Goal: Task Accomplishment & Management: Manage account settings

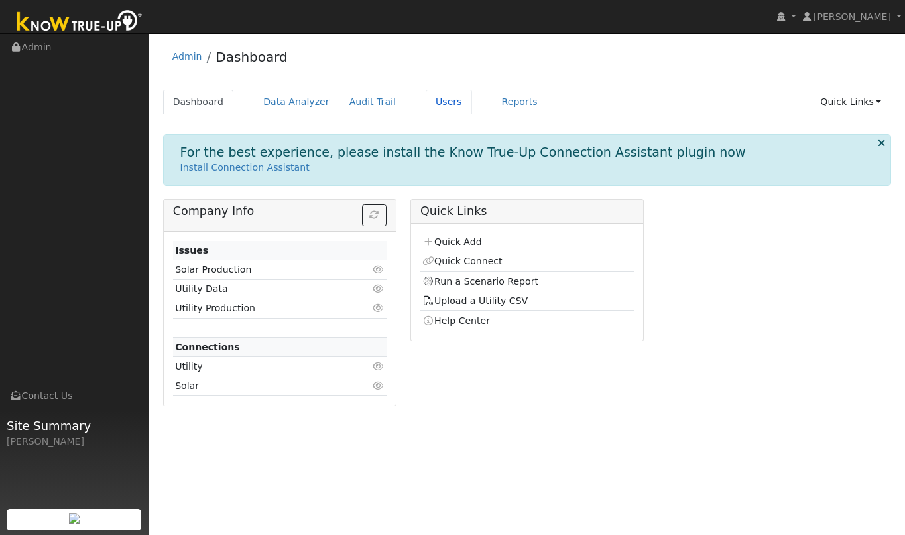
click at [434, 101] on link "Users" at bounding box center [449, 102] width 46 height 25
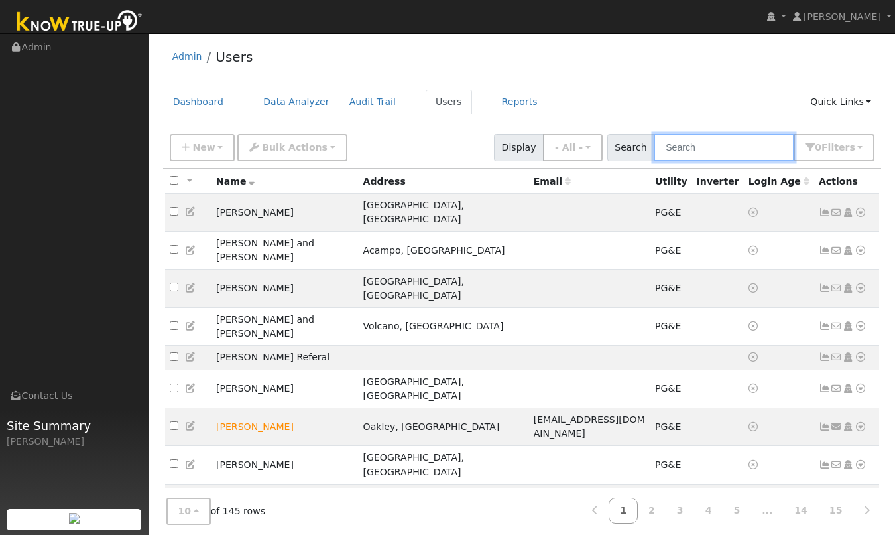
click at [706, 147] on input "text" at bounding box center [724, 147] width 141 height 27
click at [710, 154] on input "text" at bounding box center [724, 147] width 141 height 27
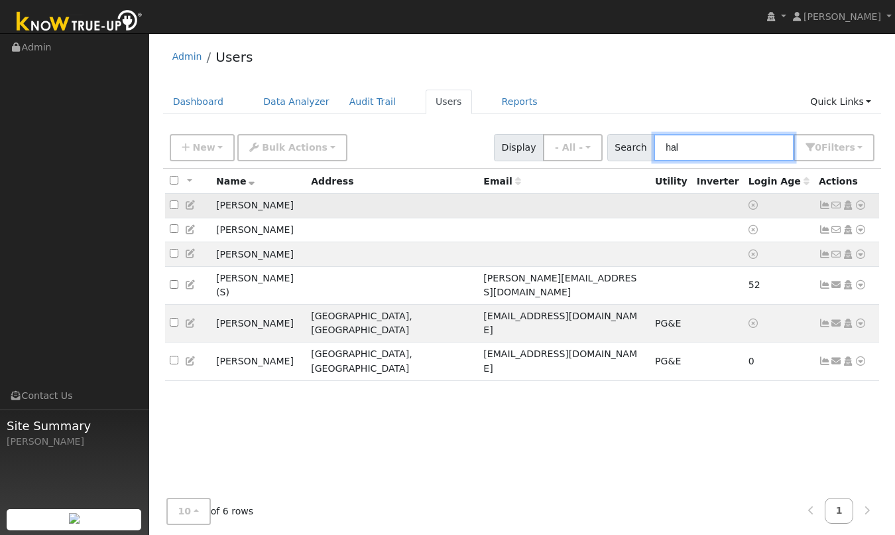
type input "hal"
click at [239, 205] on td "Hal Dewalt" at bounding box center [259, 206] width 95 height 25
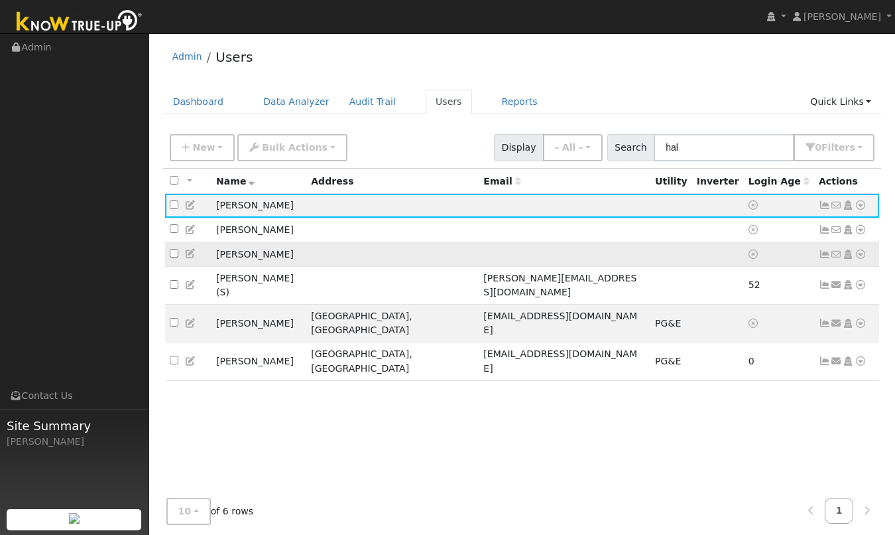
click at [192, 254] on icon at bounding box center [191, 253] width 12 height 9
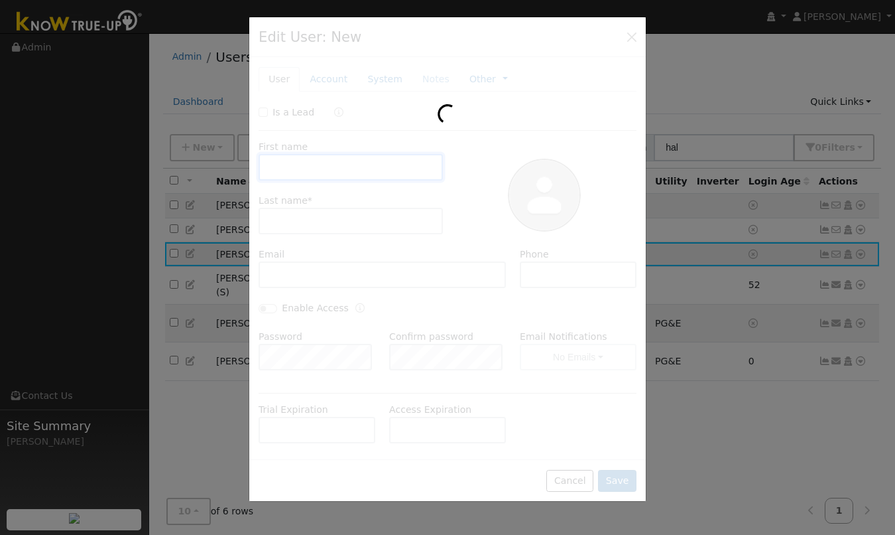
type input "Hal"
type input "Dewalt"
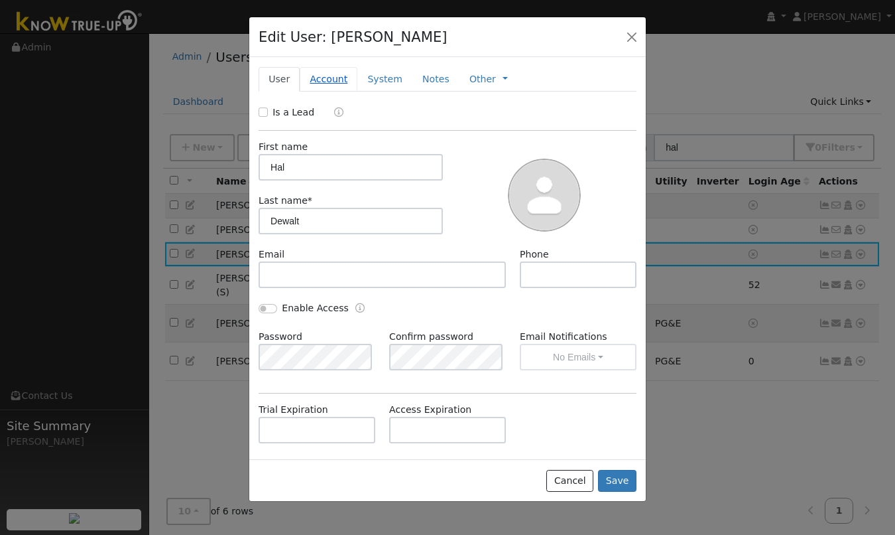
click at [331, 76] on link "Account" at bounding box center [329, 79] width 58 height 25
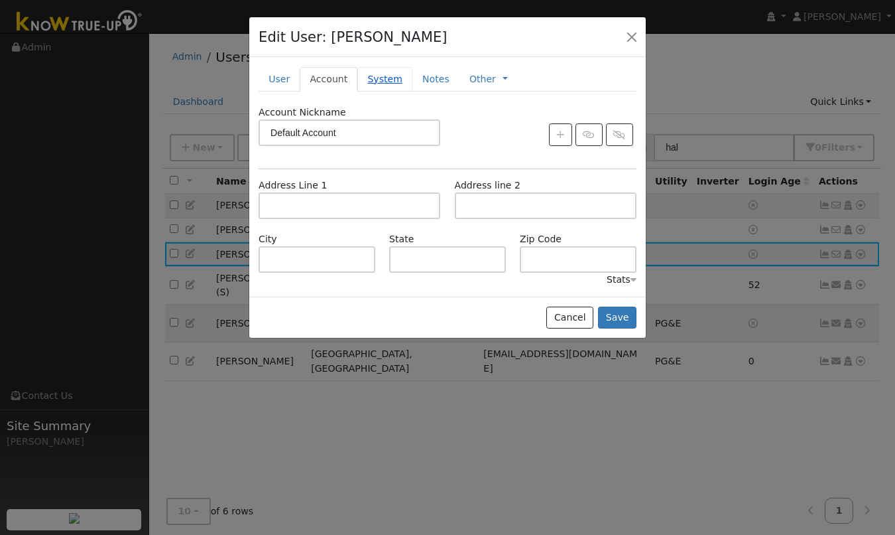
click at [393, 80] on link "System" at bounding box center [384, 79] width 55 height 25
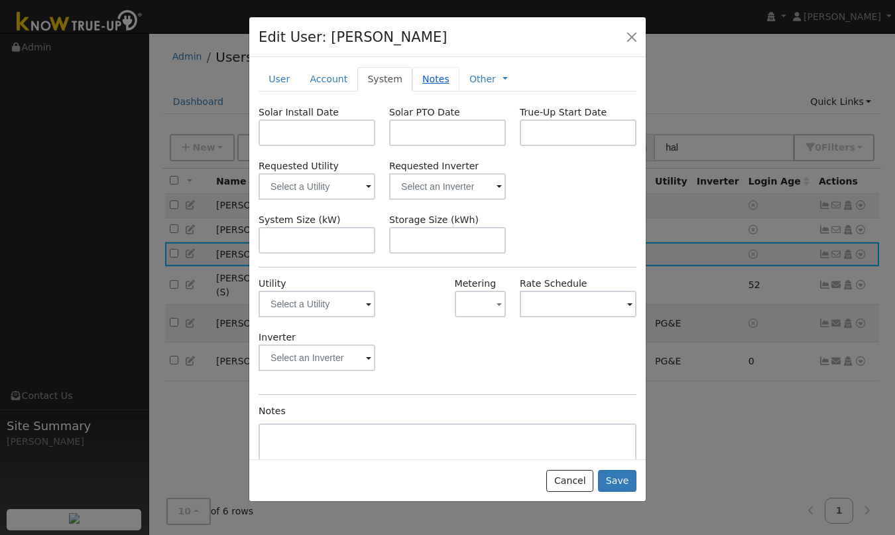
click at [421, 81] on link "Notes" at bounding box center [436, 79] width 47 height 25
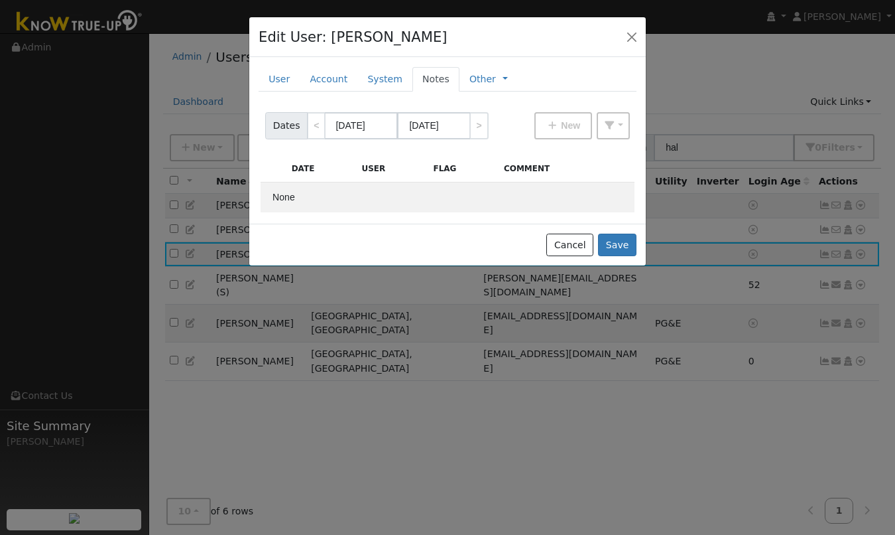
scroll to position [9, 0]
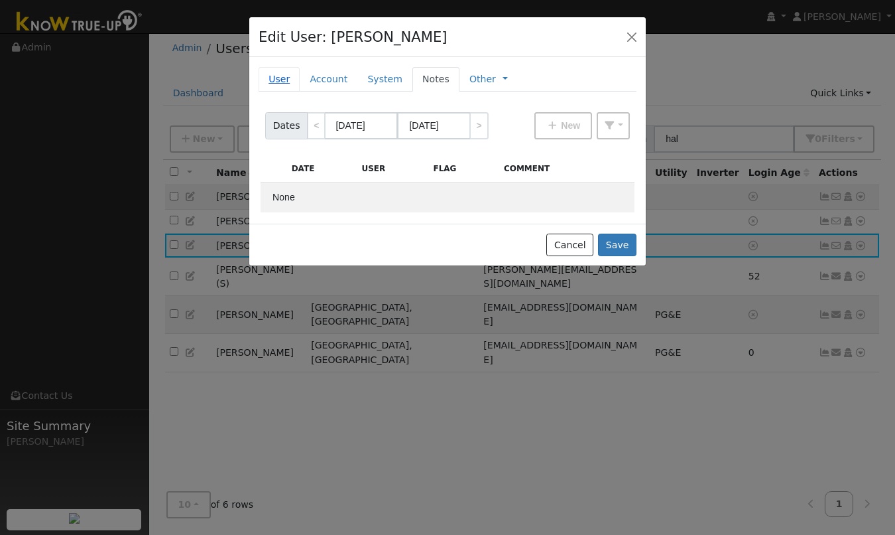
click at [273, 80] on link "User" at bounding box center [279, 79] width 41 height 25
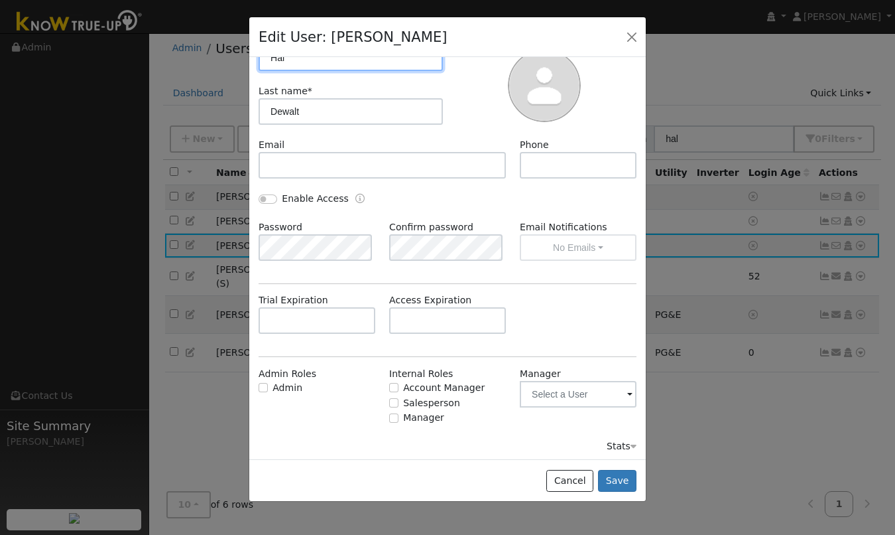
scroll to position [113, 0]
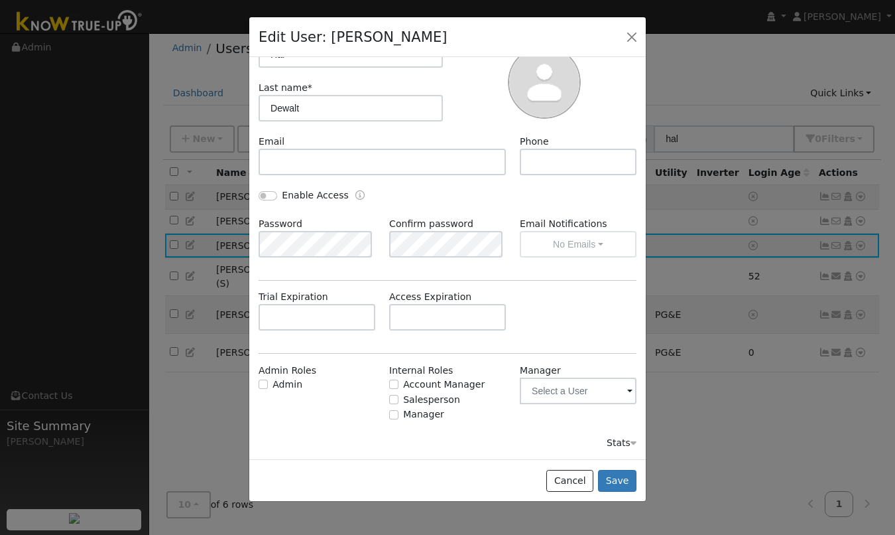
click at [616, 447] on div "Stats" at bounding box center [622, 443] width 30 height 14
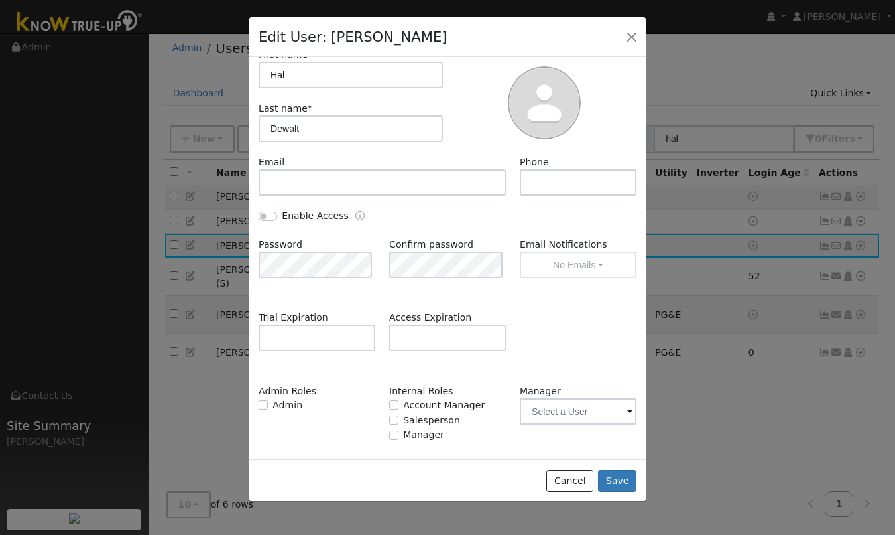
scroll to position [0, 0]
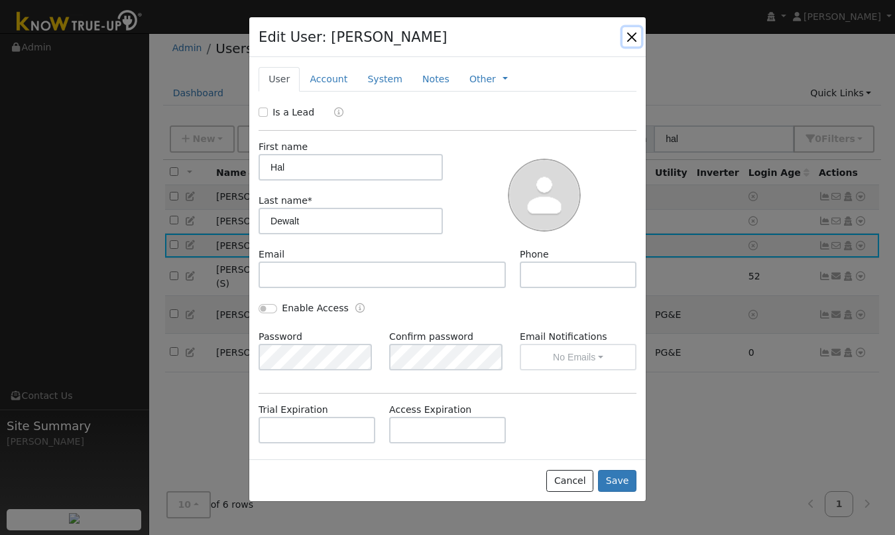
click at [623, 38] on button "button" at bounding box center [632, 36] width 19 height 19
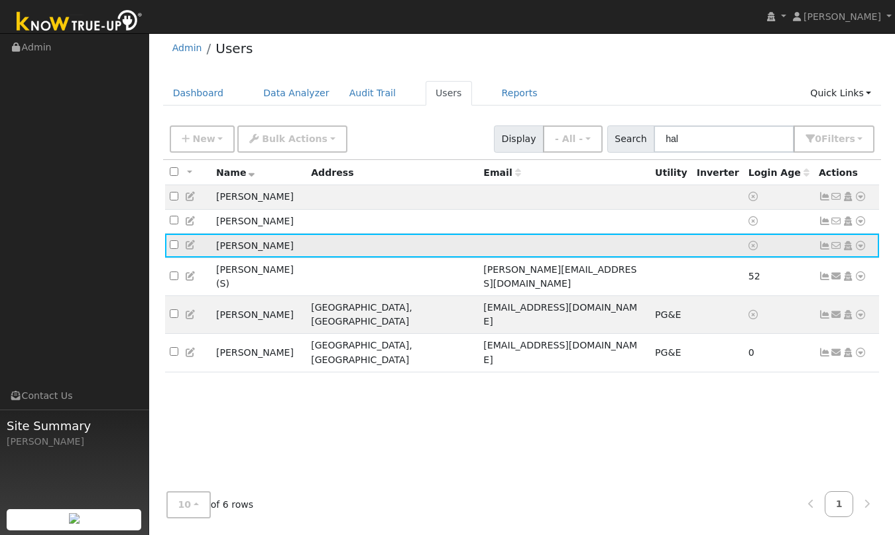
click at [860, 247] on icon at bounding box center [861, 245] width 12 height 9
click at [828, 374] on link "Delete User" at bounding box center [817, 372] width 96 height 19
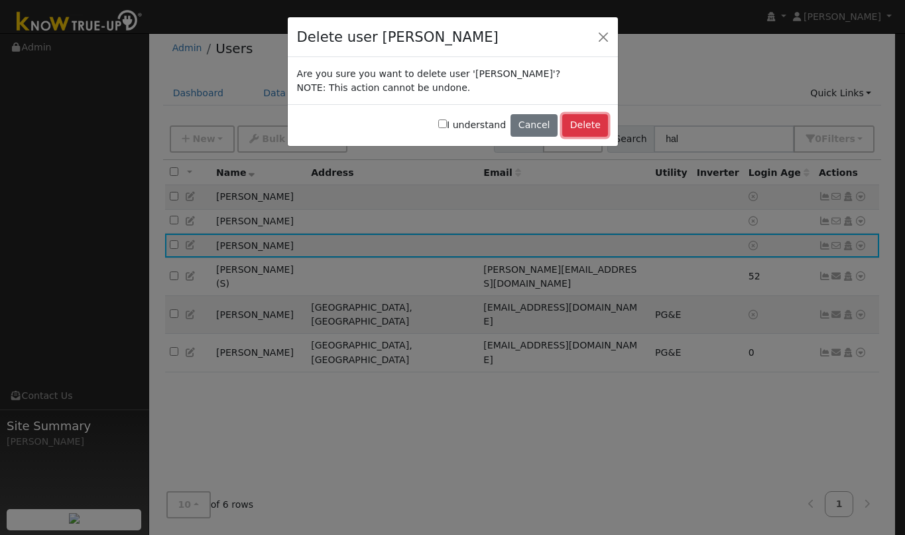
click at [595, 131] on button "Delete" at bounding box center [585, 125] width 46 height 23
drag, startPoint x: 448, startPoint y: 125, endPoint x: 458, endPoint y: 127, distance: 10.0
click at [447, 126] on input "I understand" at bounding box center [442, 123] width 9 height 9
checkbox input "true"
click at [590, 123] on button "Delete" at bounding box center [585, 125] width 46 height 23
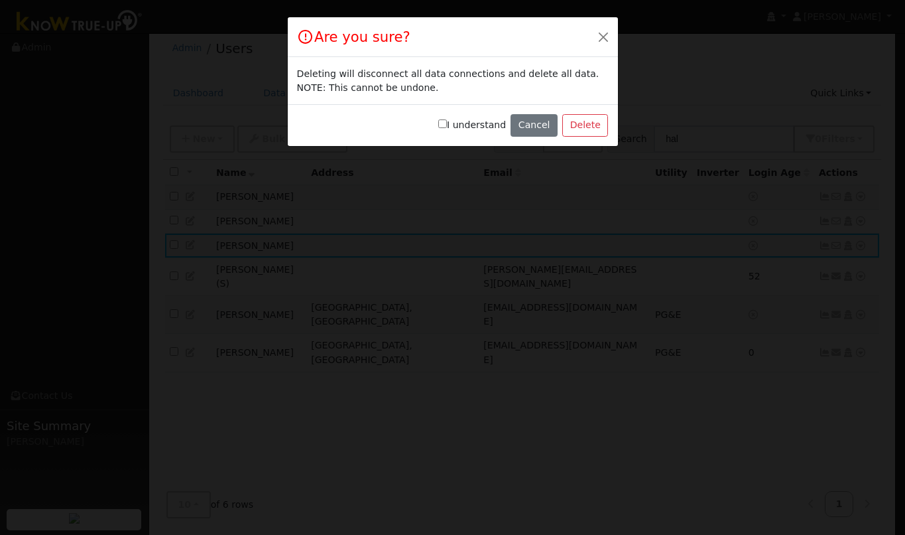
click at [447, 121] on input "I understand" at bounding box center [442, 123] width 9 height 9
checkbox input "true"
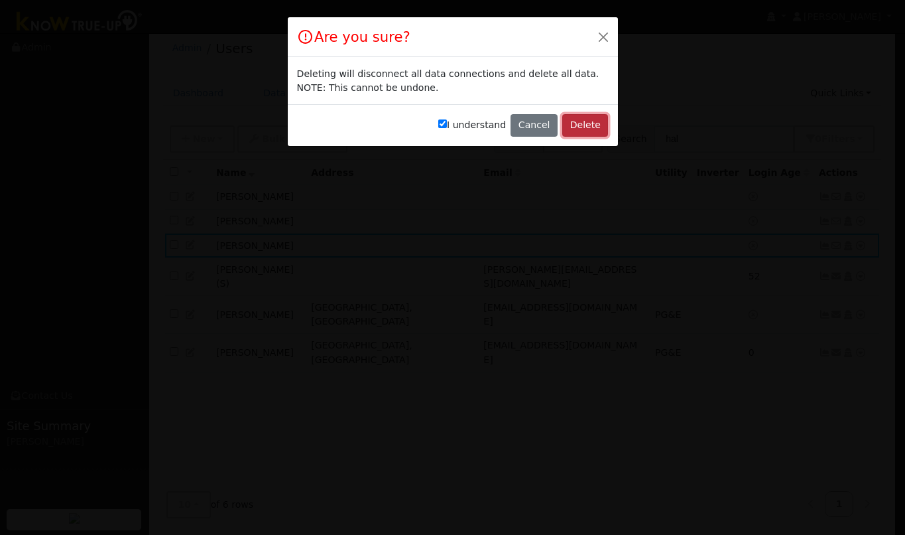
click at [578, 126] on button "Delete" at bounding box center [585, 125] width 46 height 23
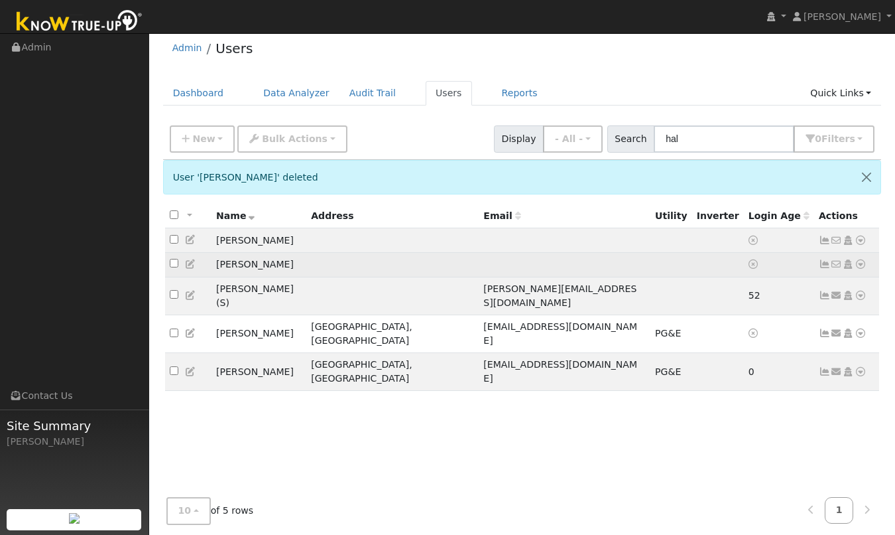
click at [862, 265] on icon at bounding box center [861, 263] width 12 height 9
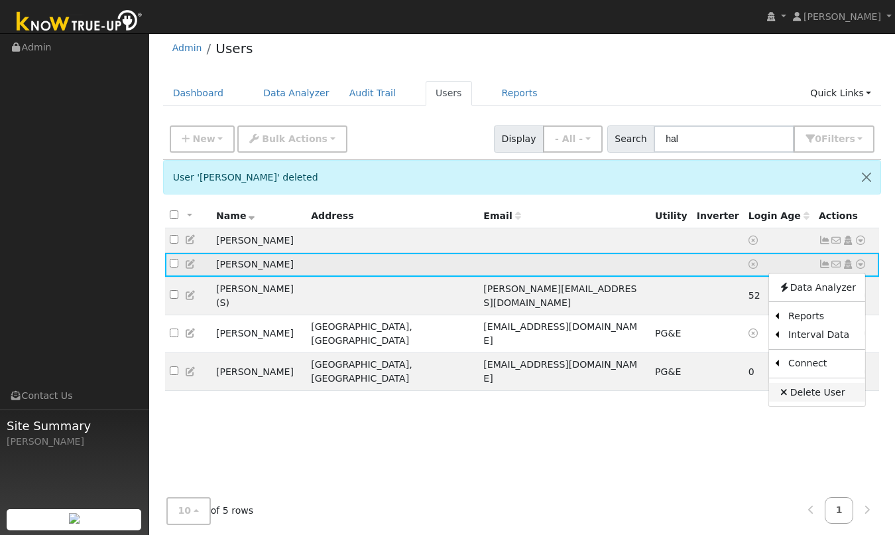
click at [818, 397] on link "Delete User" at bounding box center [817, 392] width 96 height 19
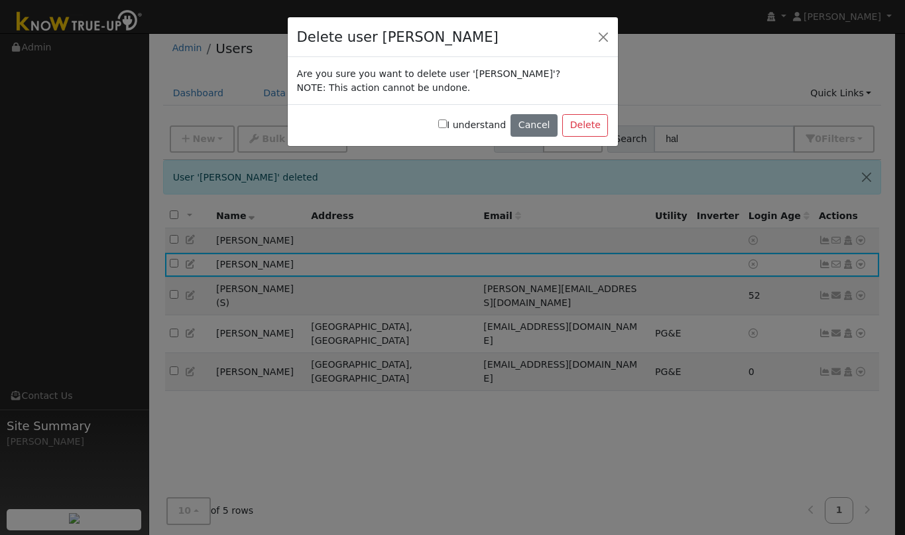
click at [447, 124] on input "I understand" at bounding box center [442, 123] width 9 height 9
checkbox input "true"
click at [586, 121] on button "Delete" at bounding box center [585, 125] width 46 height 23
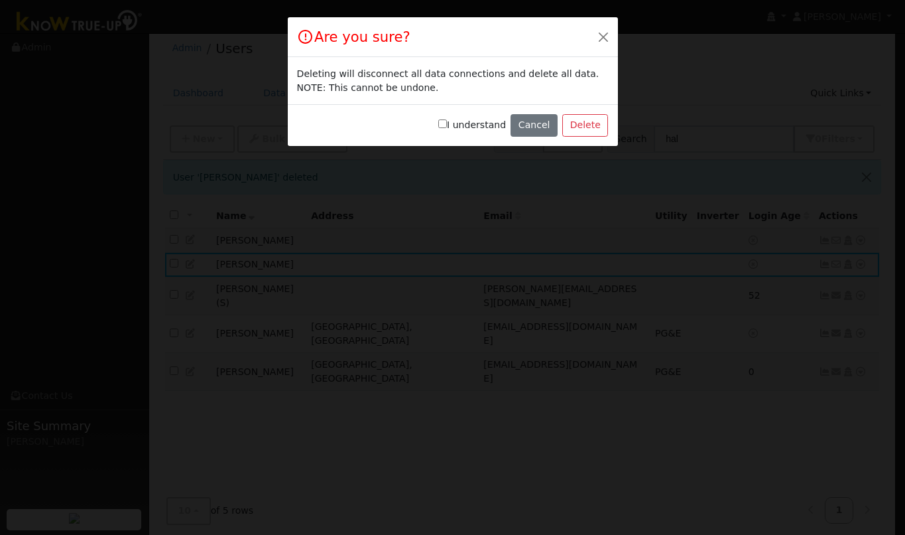
click at [447, 124] on input "I understand" at bounding box center [442, 123] width 9 height 9
checkbox input "true"
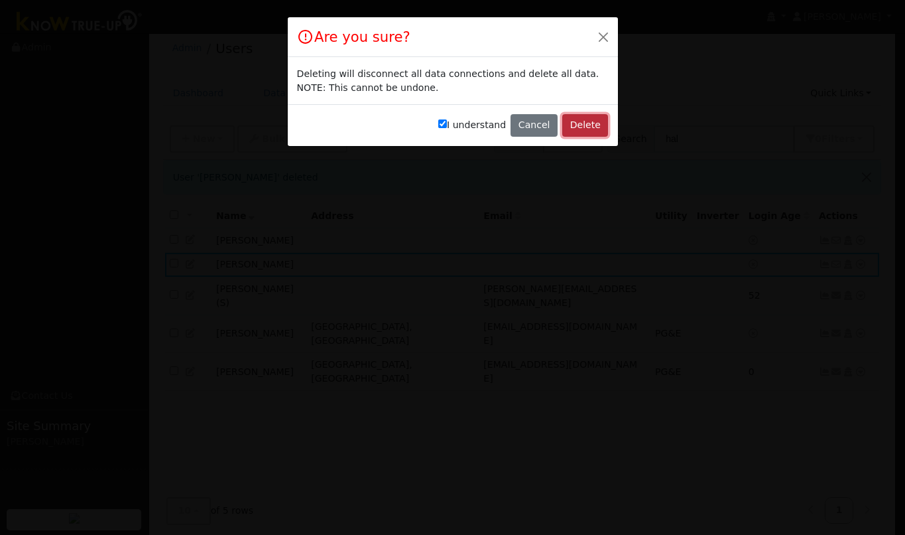
click at [594, 133] on button "Delete" at bounding box center [585, 125] width 46 height 23
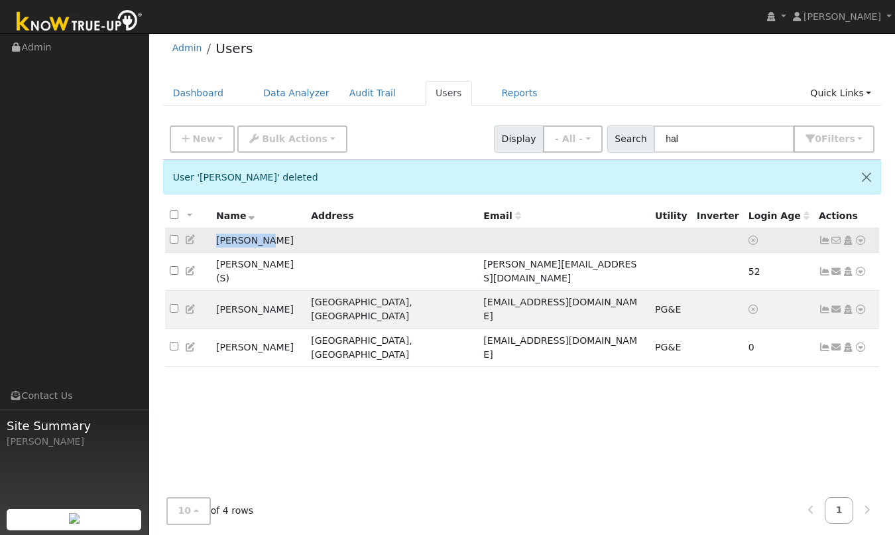
drag, startPoint x: 216, startPoint y: 241, endPoint x: 287, endPoint y: 249, distance: 72.1
click at [287, 249] on td "Hal Dewalt" at bounding box center [259, 240] width 95 height 25
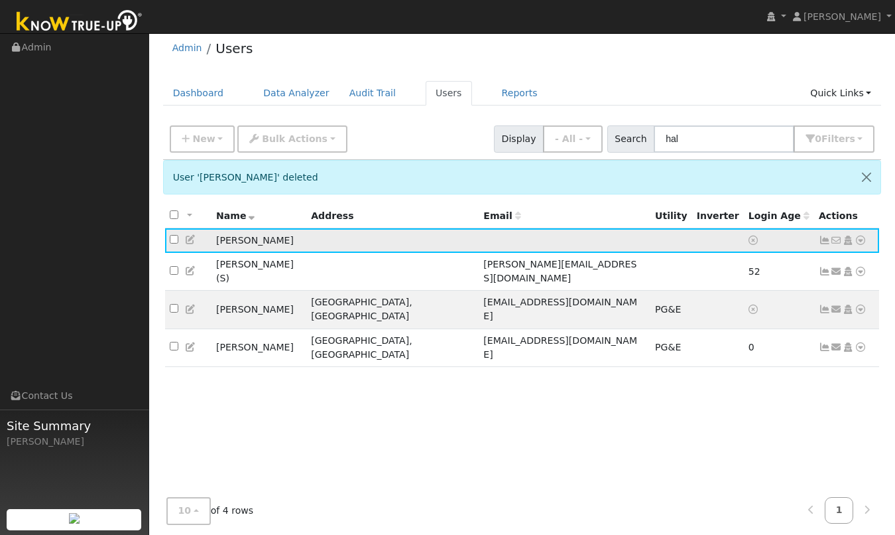
click at [862, 241] on icon at bounding box center [861, 239] width 12 height 9
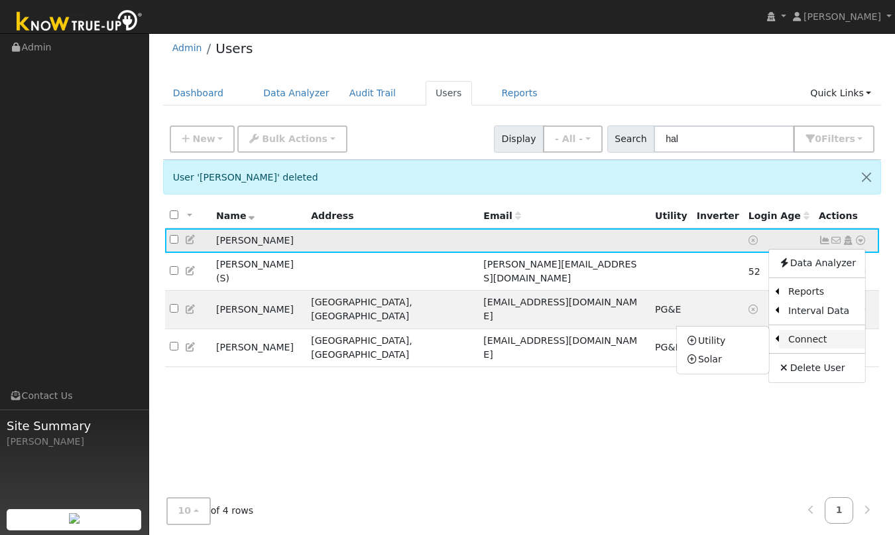
click at [808, 344] on link "Connect" at bounding box center [822, 339] width 86 height 19
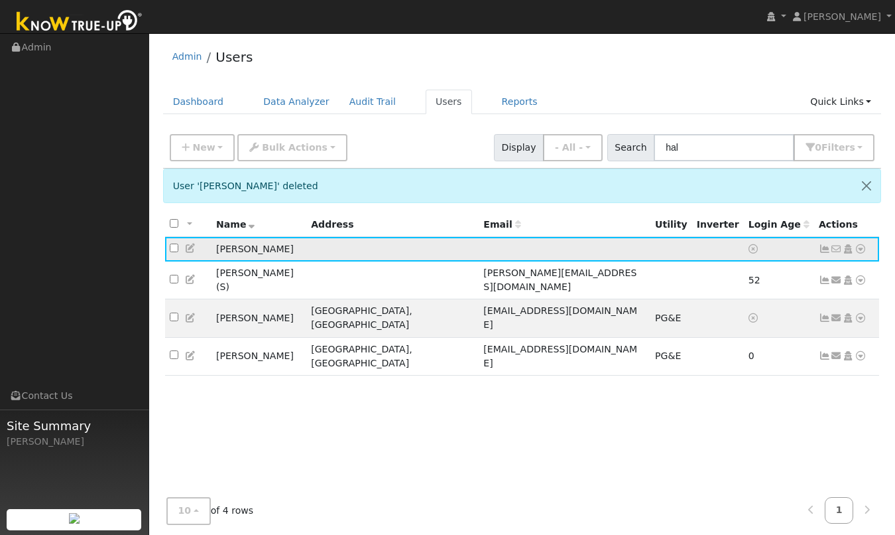
click at [858, 251] on icon at bounding box center [861, 248] width 12 height 9
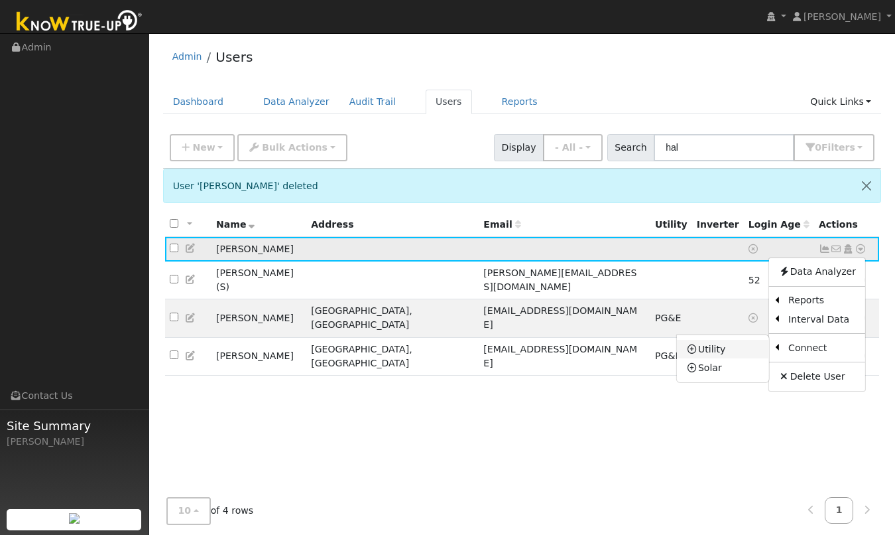
click at [734, 351] on link "Utility" at bounding box center [723, 349] width 92 height 19
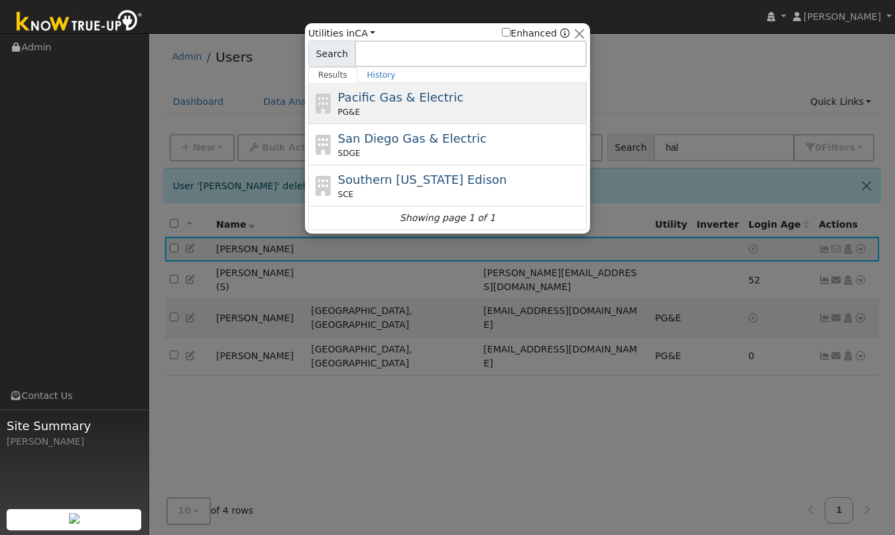
click at [355, 96] on span "Pacific Gas & Electric" at bounding box center [400, 97] width 125 height 14
